Goal: Entertainment & Leisure: Consume media (video, audio)

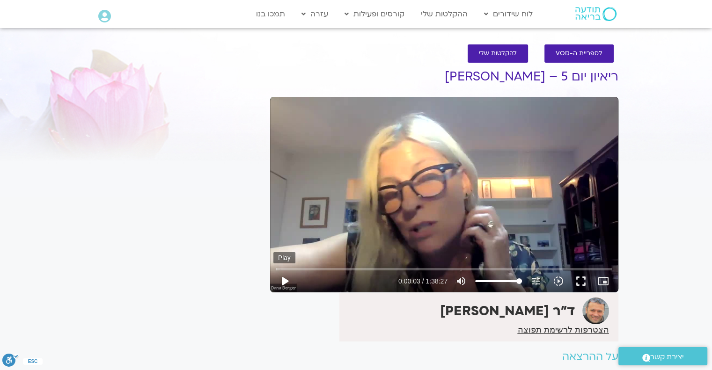
click at [283, 281] on button "play_arrow" at bounding box center [284, 281] width 22 height 22
click at [560, 280] on icon "slow_motion_video" at bounding box center [558, 281] width 11 height 11
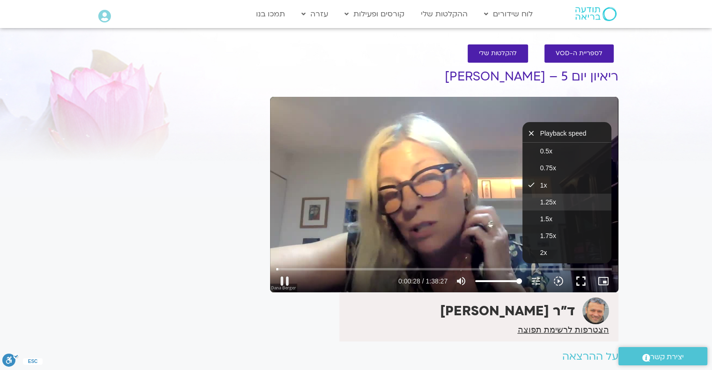
click at [546, 200] on span "1.25x" at bounding box center [548, 201] width 16 height 7
type input "30.253065"
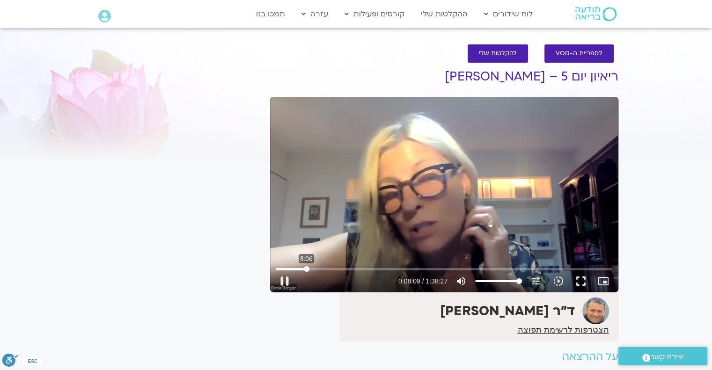
click at [306, 270] on input "Seek" at bounding box center [444, 269] width 336 height 6
click at [316, 270] on input "Seek" at bounding box center [444, 269] width 336 height 6
click at [323, 268] on input "Seek" at bounding box center [444, 269] width 336 height 6
type input "995.2178"
click at [463, 280] on icon "volume_up" at bounding box center [460, 281] width 11 height 11
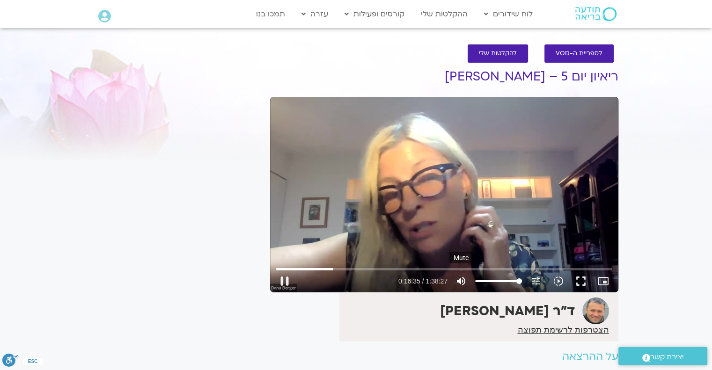
type input "0"
type input "996.194486"
click at [463, 280] on icon "volume_off" at bounding box center [460, 281] width 11 height 11
type input "100"
click at [285, 278] on button "pause" at bounding box center [284, 281] width 22 height 22
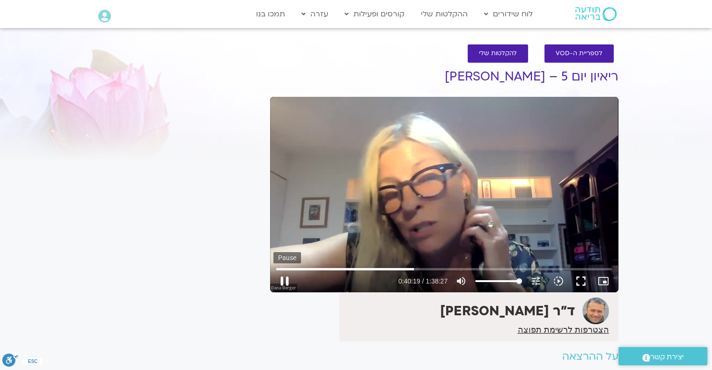
type input "2419.389395"
